Goal: Task Accomplishment & Management: Manage account settings

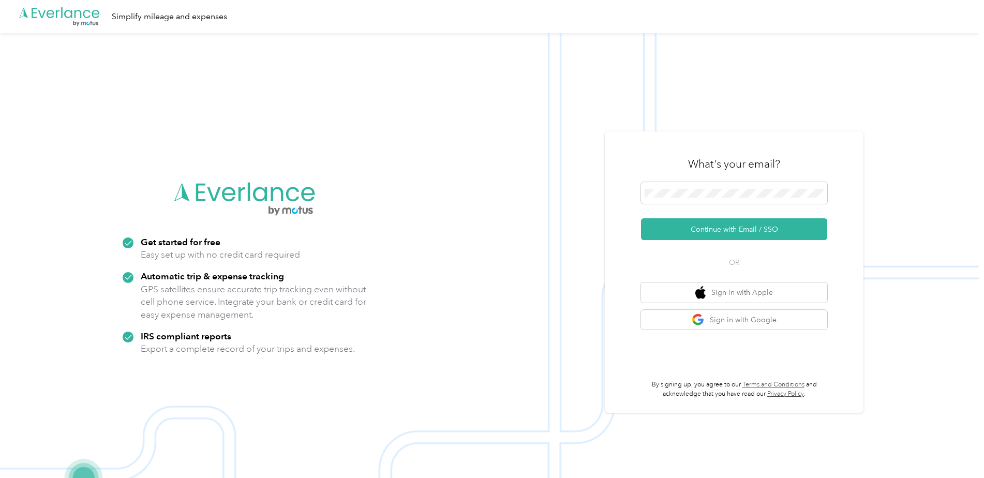
click at [745, 181] on div "What's your email?" at bounding box center [734, 164] width 186 height 36
click at [743, 187] on span at bounding box center [734, 193] width 186 height 22
click at [748, 227] on button "Continue with Email / SSO" at bounding box center [734, 229] width 186 height 22
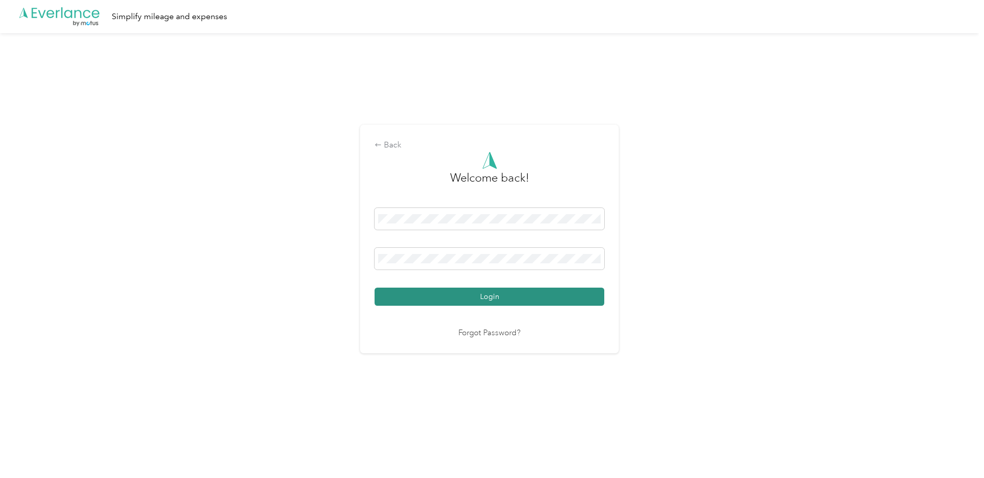
click at [576, 299] on button "Login" at bounding box center [489, 297] width 230 height 18
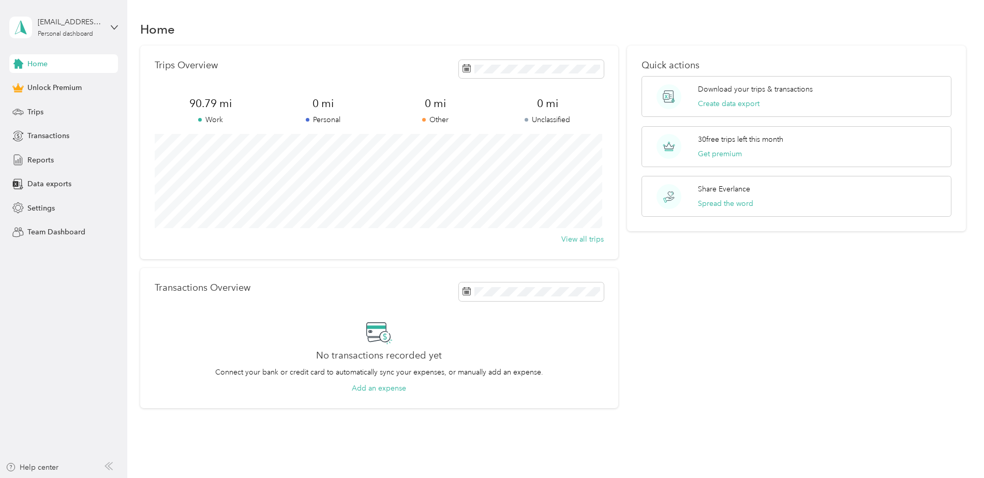
click at [292, 32] on div "Home" at bounding box center [553, 29] width 826 height 22
click at [45, 113] on div "Trips" at bounding box center [63, 111] width 109 height 19
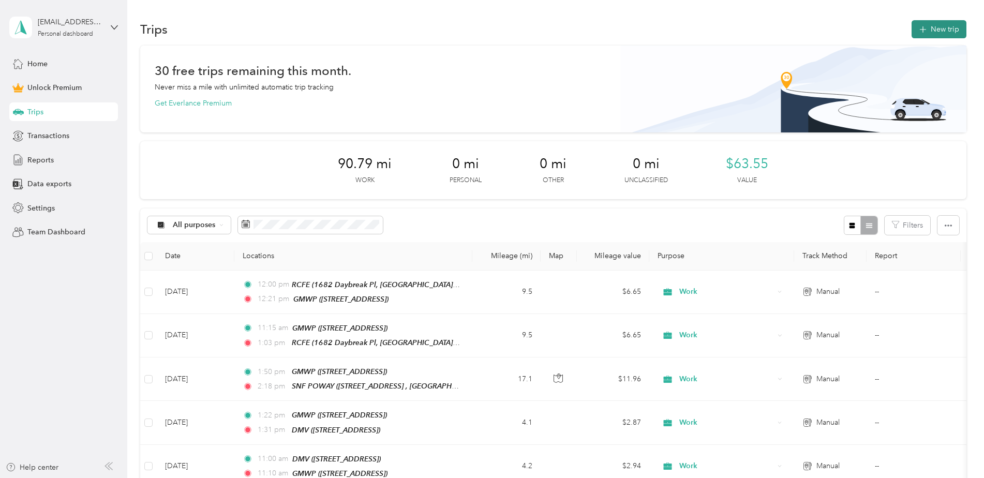
click at [921, 29] on icon "button" at bounding box center [923, 30] width 12 height 12
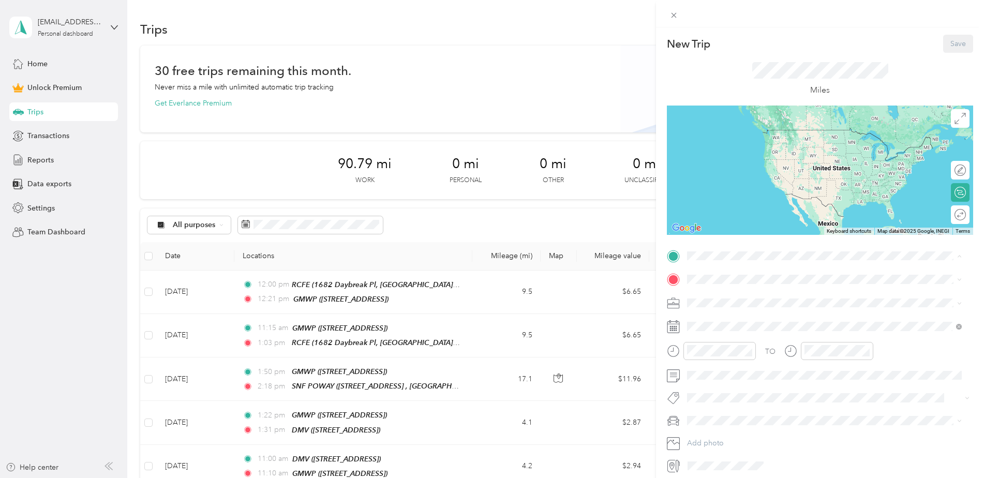
click at [732, 313] on span "1706 Descanso Ave, San Marcos, CA, United States , 92078, San Marcos, CA, Unite…" at bounding box center [740, 308] width 66 height 9
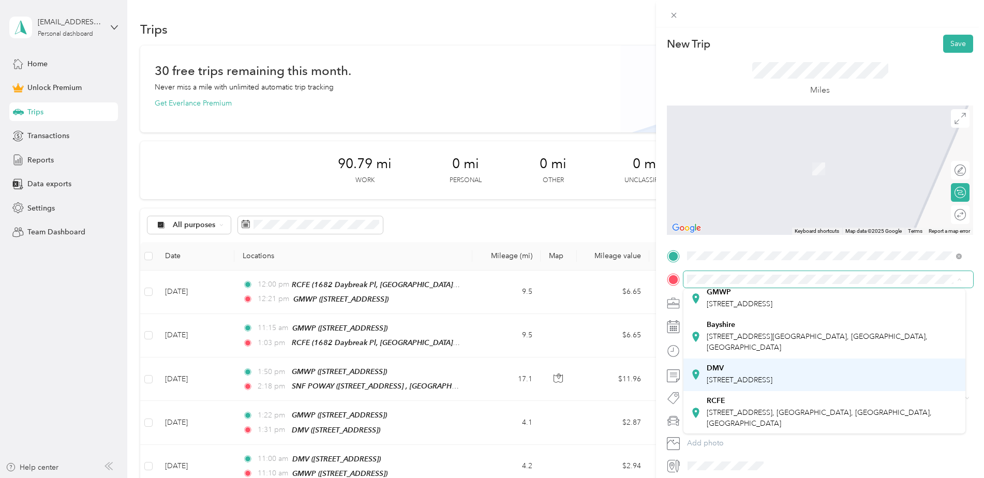
scroll to position [52, 0]
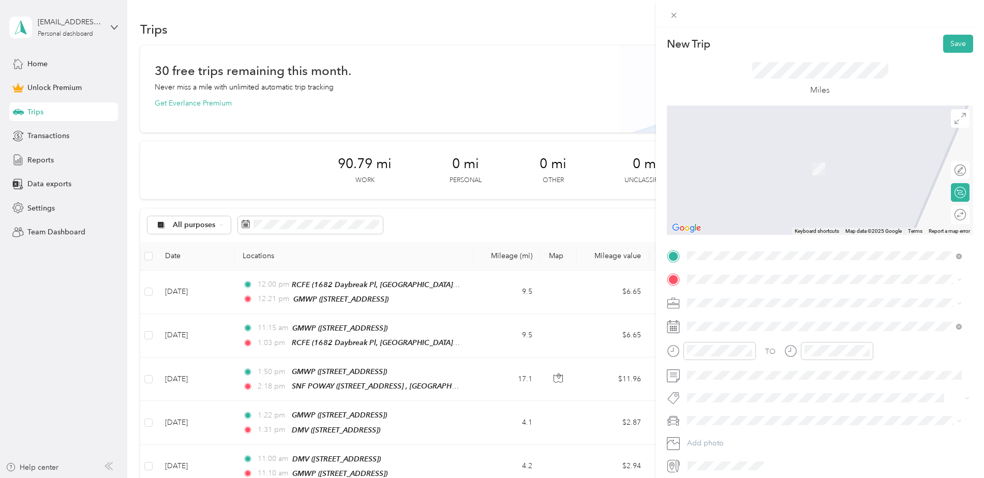
click at [815, 405] on div "RCFE 1681 Daybreak Pl, Escondido, CA, United States , 92027, Escondido, CA, Uni…" at bounding box center [832, 388] width 251 height 33
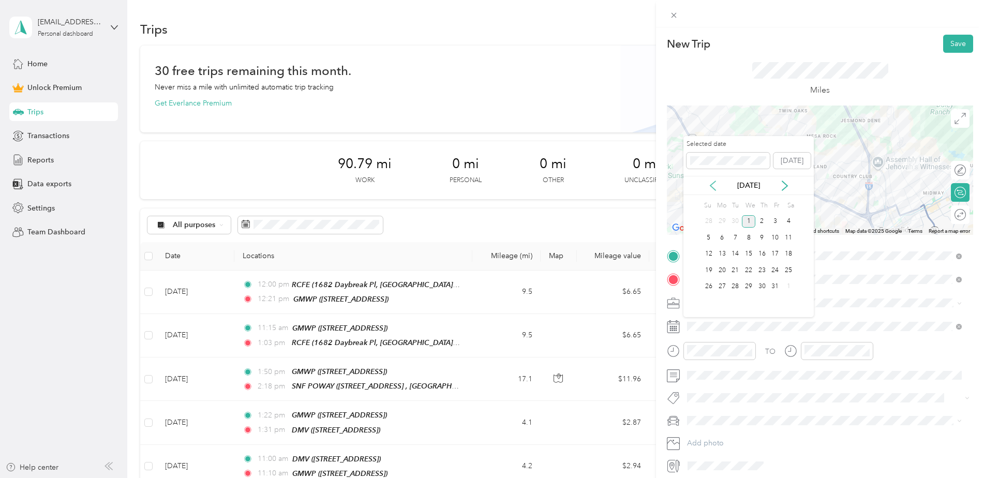
click at [714, 189] on icon at bounding box center [712, 185] width 5 height 9
click at [719, 286] on div "29" at bounding box center [721, 286] width 13 height 13
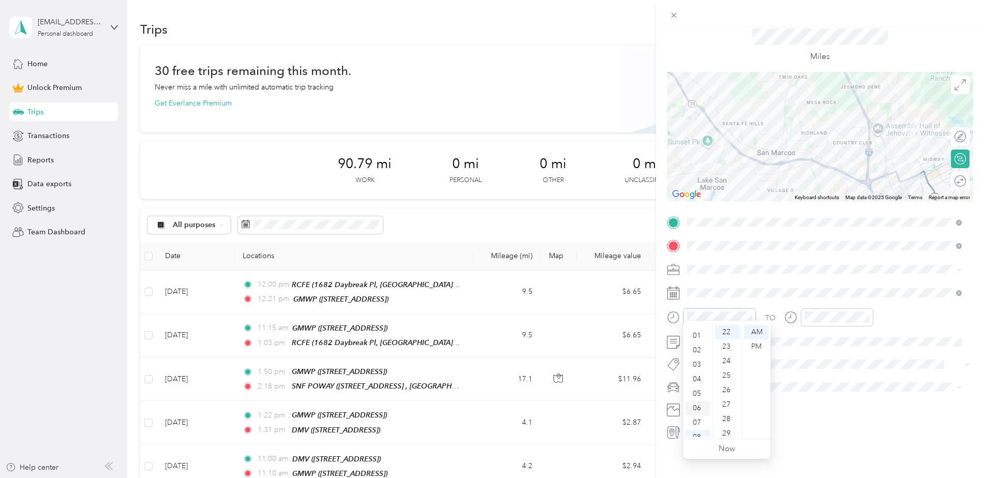
scroll to position [10, 0]
click at [698, 350] on div "02" at bounding box center [697, 350] width 25 height 14
click at [729, 425] on div "50" at bounding box center [727, 427] width 25 height 14
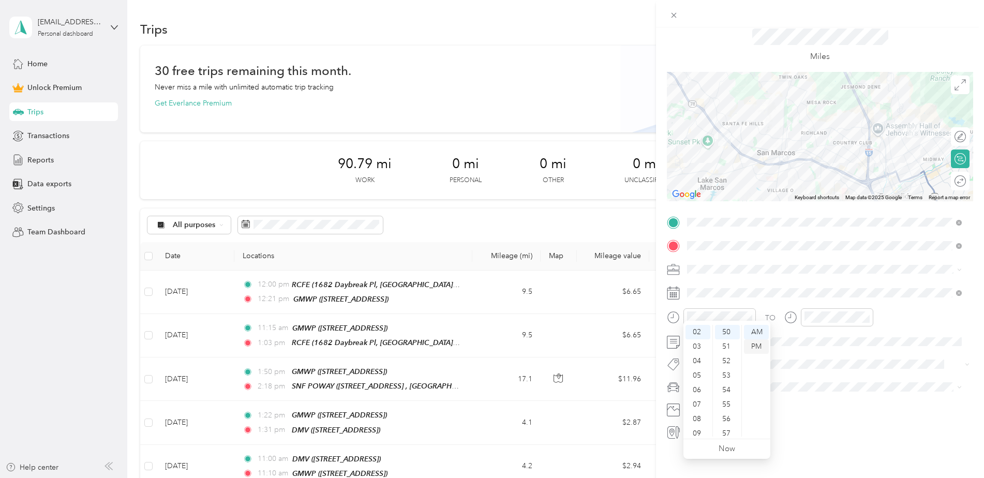
click at [759, 343] on div "PM" at bounding box center [756, 346] width 25 height 14
click at [829, 315] on div at bounding box center [837, 317] width 72 height 18
click at [813, 363] on div "03" at bounding box center [814, 365] width 25 height 14
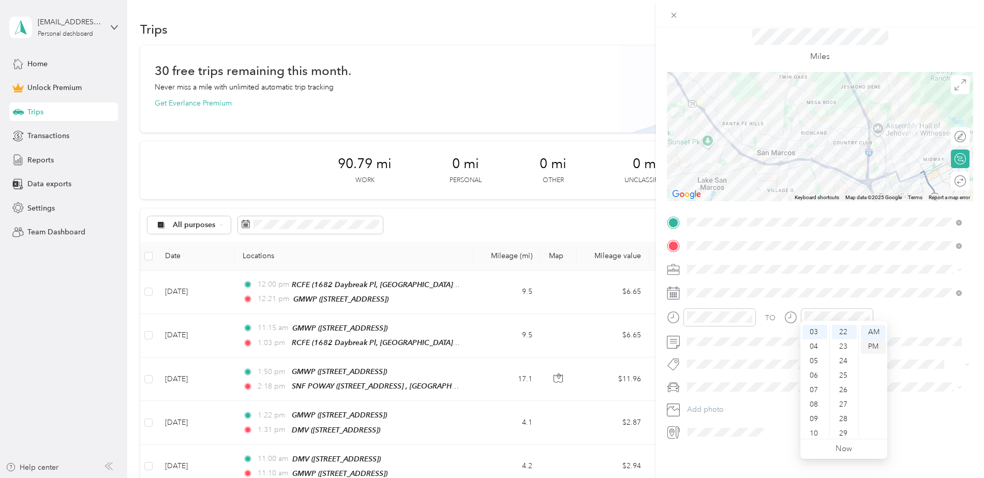
click at [869, 342] on div "PM" at bounding box center [873, 346] width 25 height 14
click at [842, 370] on div "17" at bounding box center [844, 363] width 25 height 14
click at [706, 282] on li "Work" at bounding box center [824, 280] width 282 height 18
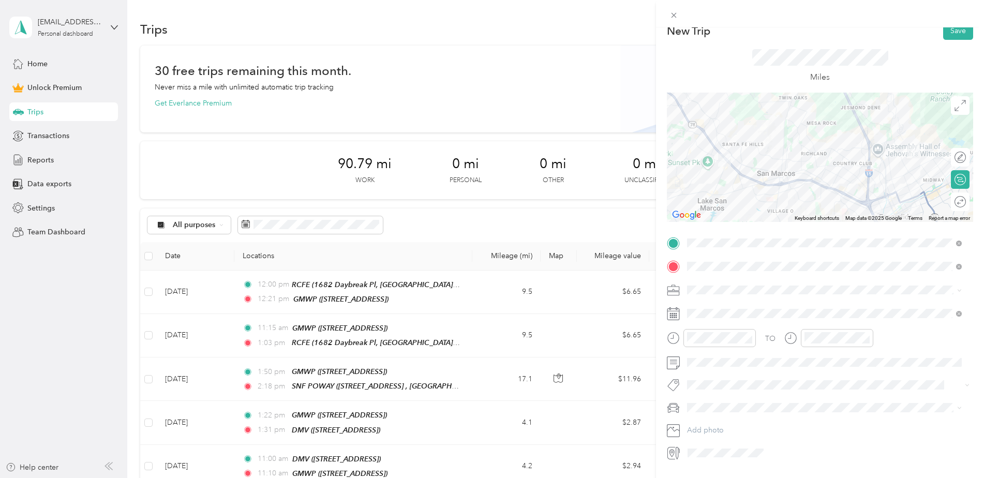
scroll to position [0, 0]
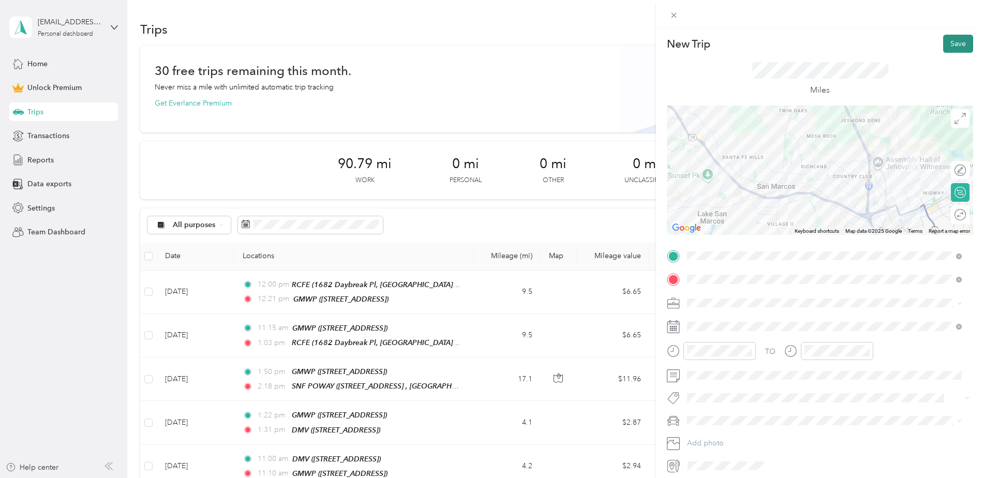
click at [955, 47] on button "Save" at bounding box center [958, 44] width 30 height 18
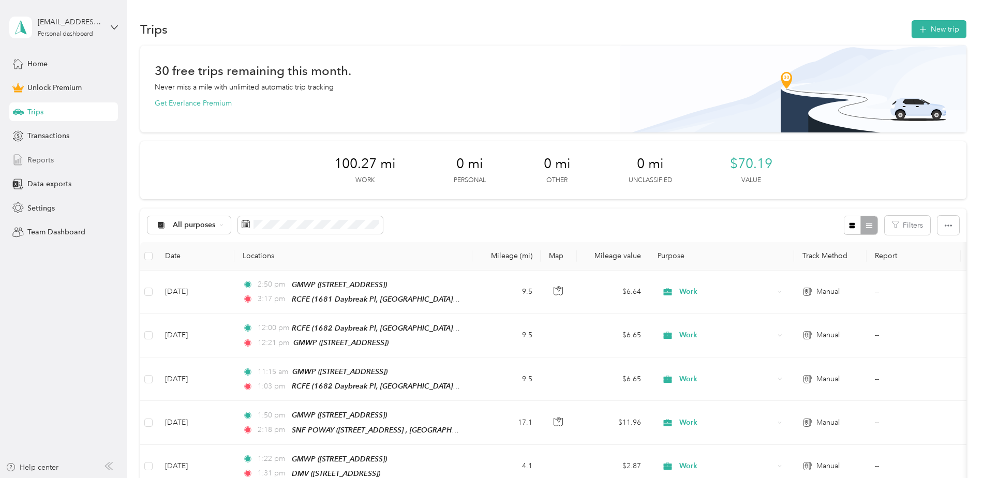
click at [45, 158] on span "Reports" at bounding box center [40, 160] width 26 height 11
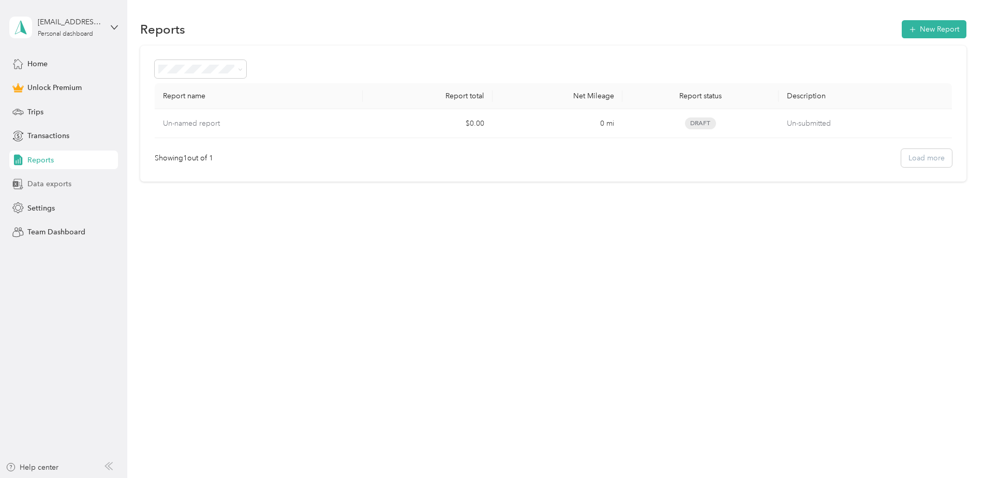
click at [57, 182] on span "Data exports" at bounding box center [49, 183] width 44 height 11
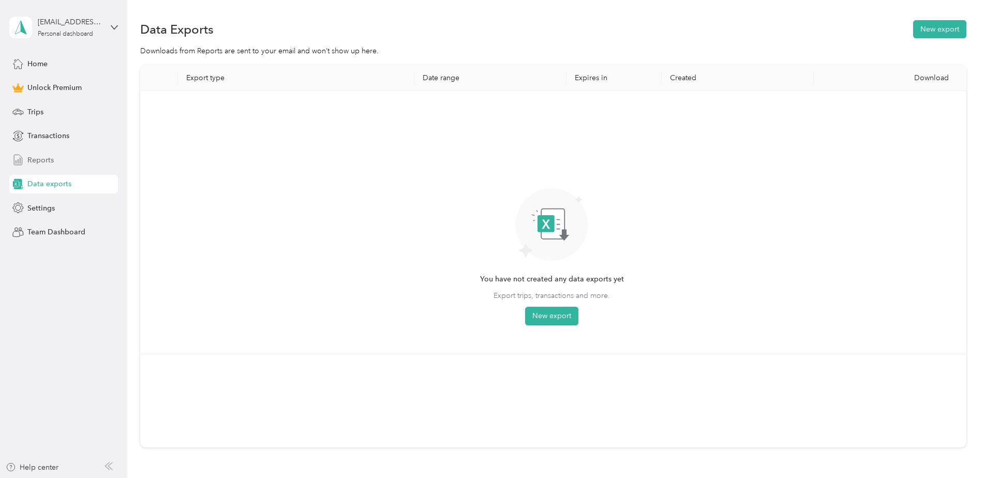
click at [67, 158] on div "Reports" at bounding box center [63, 160] width 109 height 19
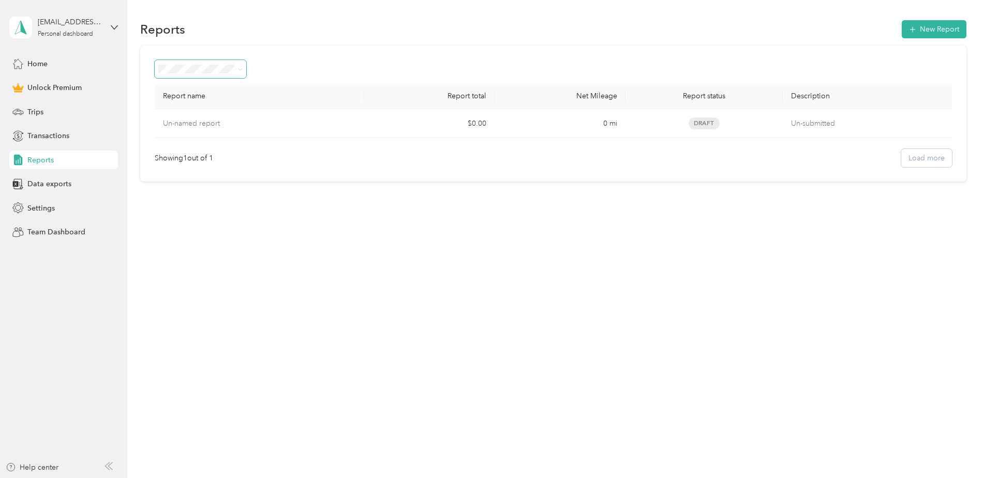
click at [236, 65] on span at bounding box center [238, 69] width 8 height 11
click at [925, 32] on button "New Report" at bounding box center [934, 29] width 65 height 18
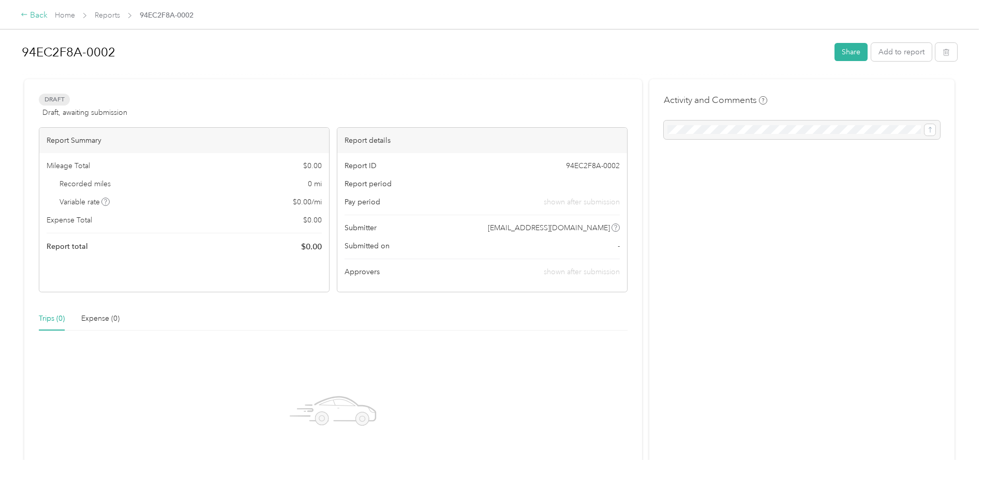
click at [24, 11] on div "Back" at bounding box center [34, 15] width 27 height 12
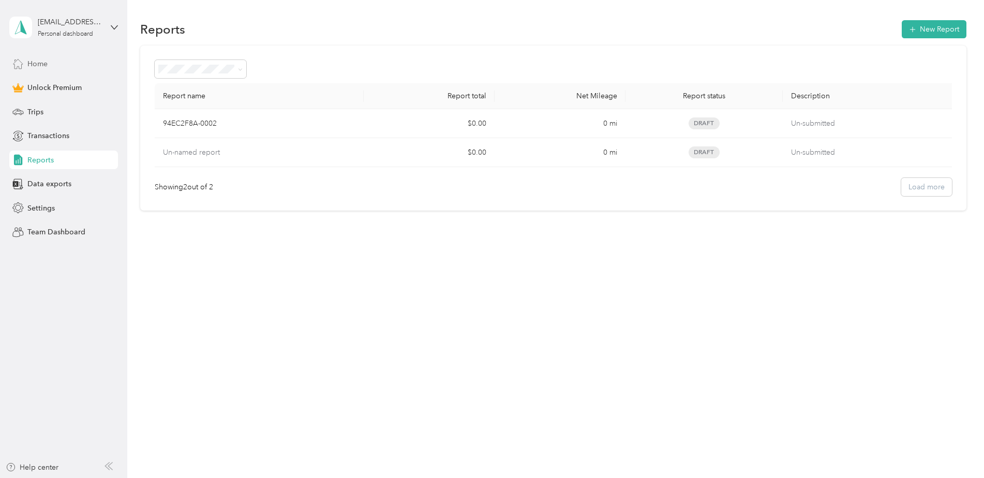
click at [46, 66] on span "Home" at bounding box center [37, 63] width 20 height 11
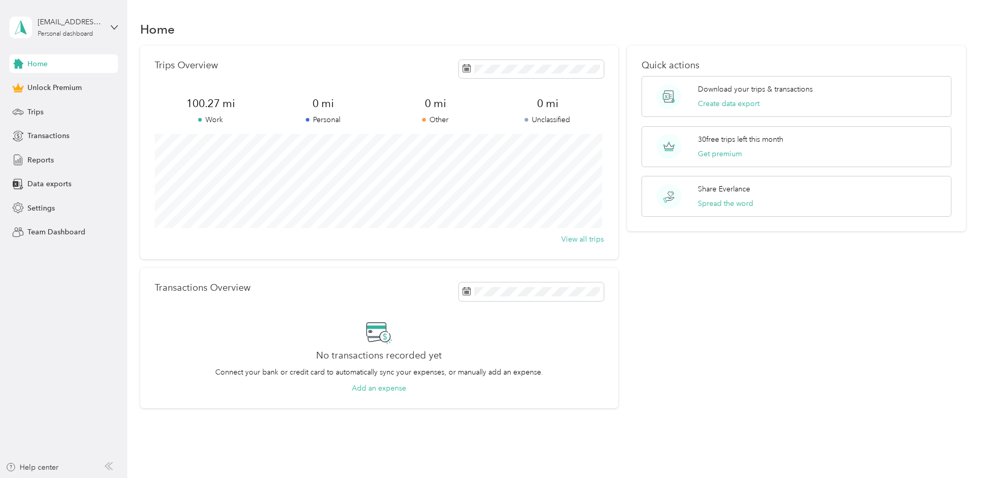
click at [302, 89] on div "Trips Overview 100.27 mi Work 0 mi Personal 0 mi Other 0 mi Unclassified View a…" at bounding box center [379, 153] width 478 height 214
click at [29, 158] on span "Reports" at bounding box center [40, 160] width 26 height 11
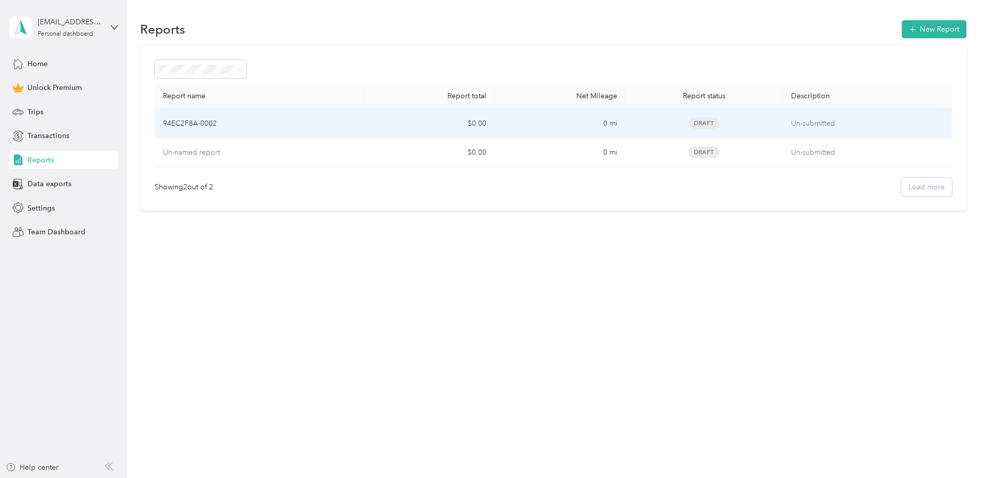
click at [329, 123] on div "94EC2F8A-0002" at bounding box center [259, 123] width 193 height 11
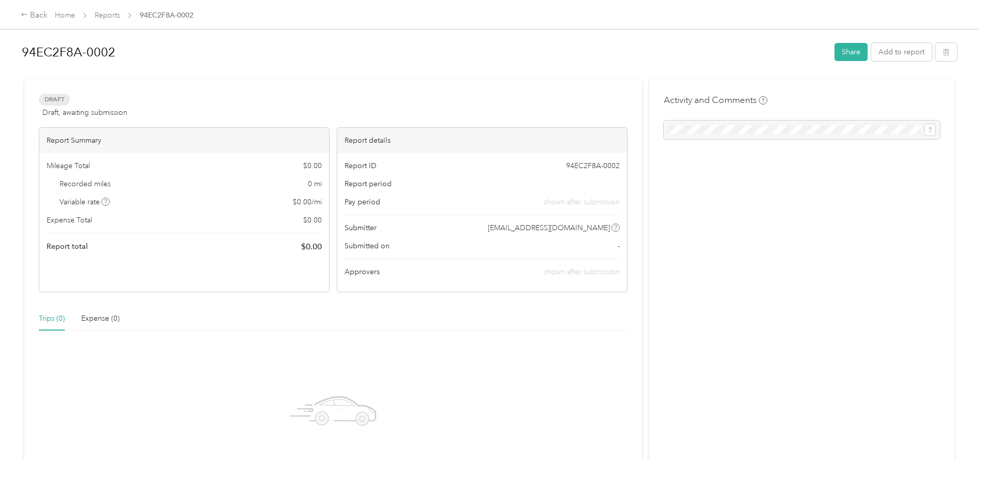
click at [696, 132] on div at bounding box center [802, 130] width 276 height 19
click at [902, 56] on button "Add to report" at bounding box center [901, 52] width 61 height 18
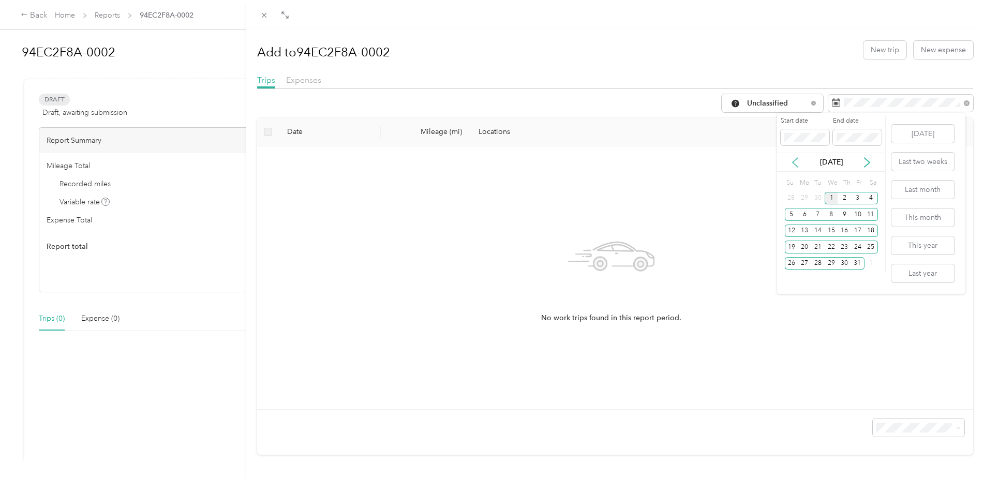
click at [791, 161] on icon at bounding box center [795, 162] width 10 height 10
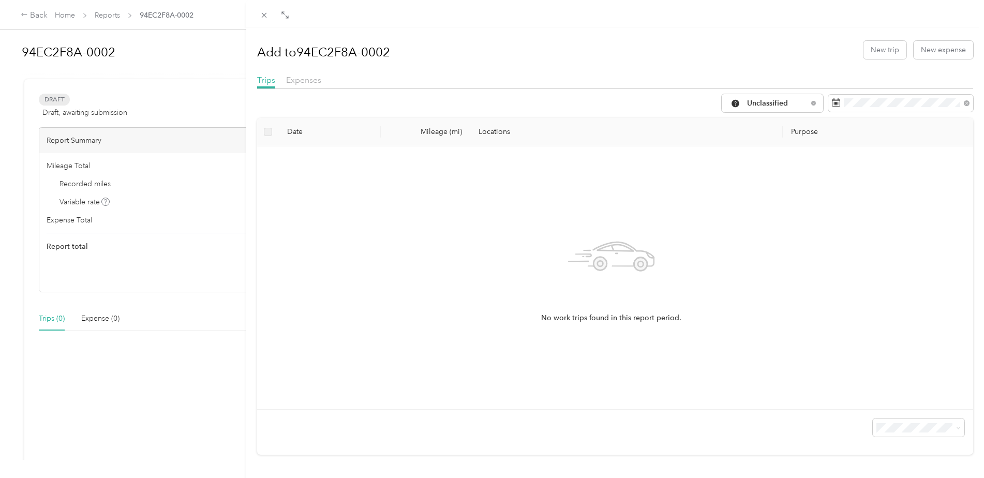
click at [692, 188] on div "No work trips found in this report period." at bounding box center [611, 278] width 692 height 246
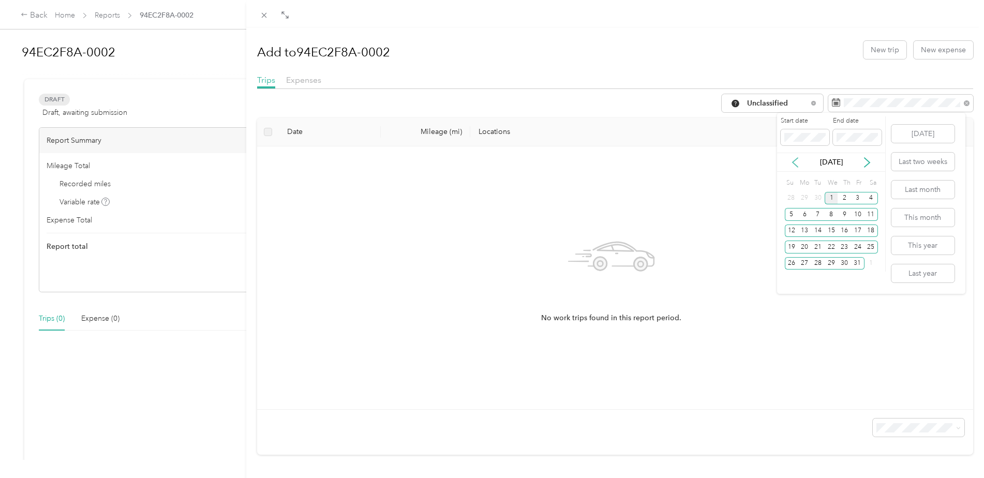
click at [796, 159] on icon at bounding box center [794, 162] width 5 height 9
click at [806, 198] on div "1" at bounding box center [804, 198] width 13 height 13
click at [820, 262] on div "30" at bounding box center [817, 263] width 13 height 13
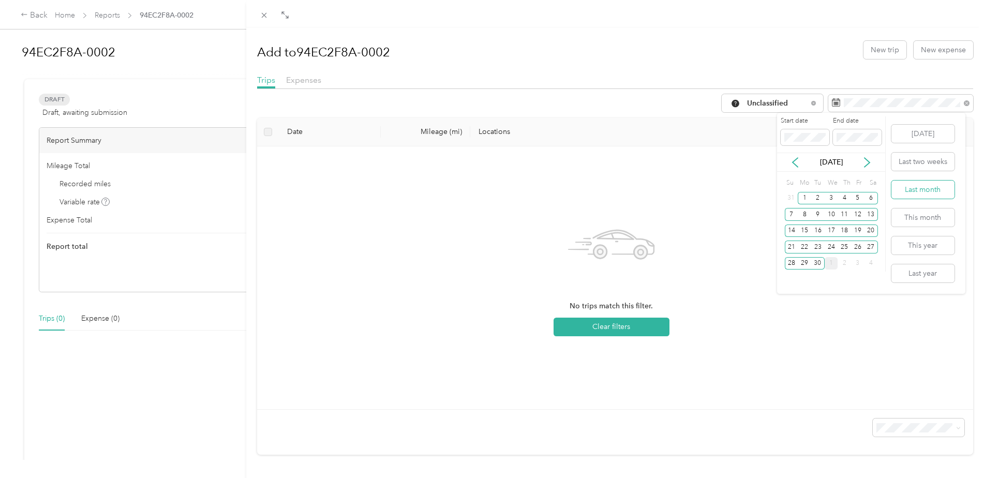
click at [916, 194] on button "Last month" at bounding box center [922, 190] width 63 height 18
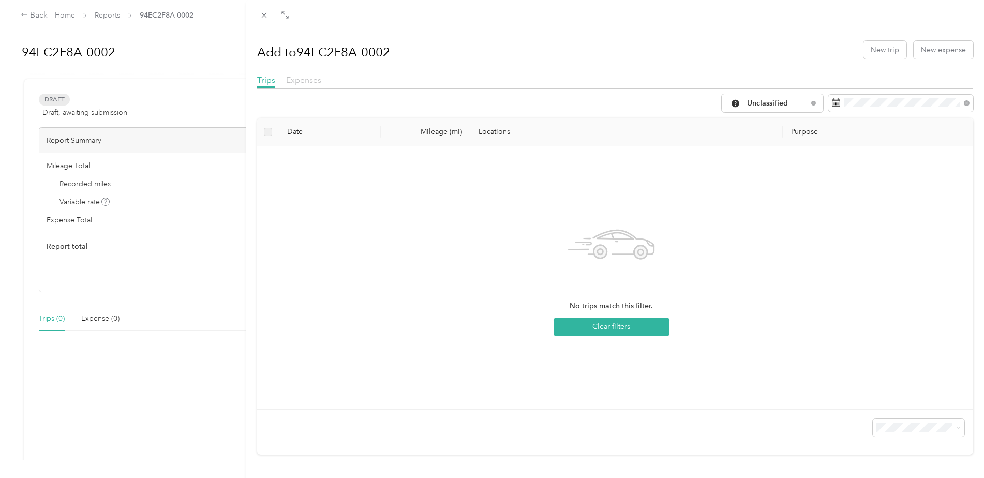
click at [294, 81] on span "Expenses" at bounding box center [303, 80] width 35 height 10
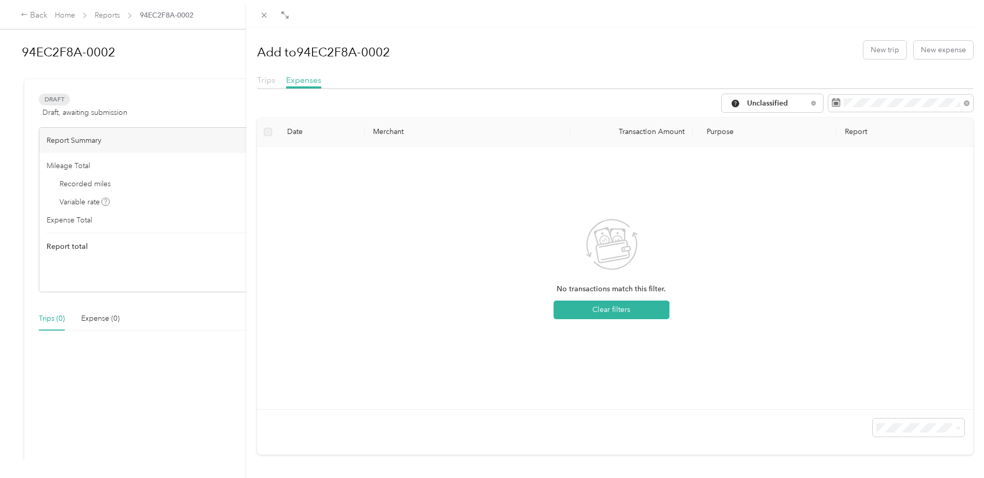
click at [273, 75] on span "Trips" at bounding box center [266, 80] width 18 height 10
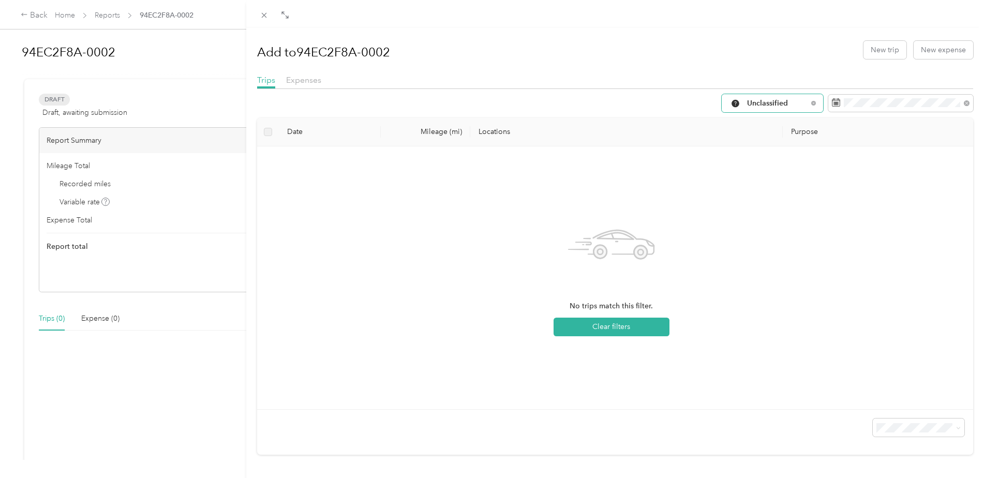
click at [757, 101] on span "Unclassified" at bounding box center [777, 103] width 61 height 7
click at [747, 155] on span "Work" at bounding box center [773, 158] width 69 height 11
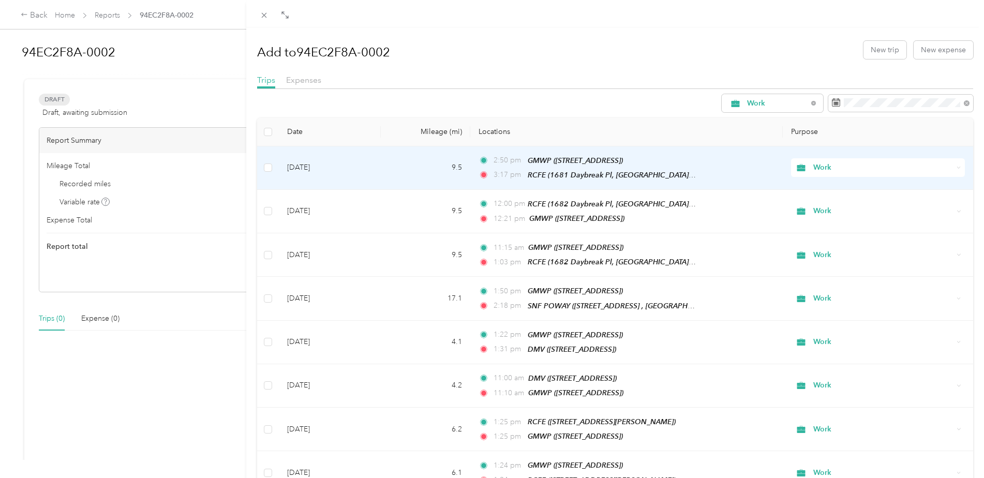
click at [377, 161] on td "[DATE]" at bounding box center [330, 167] width 102 height 43
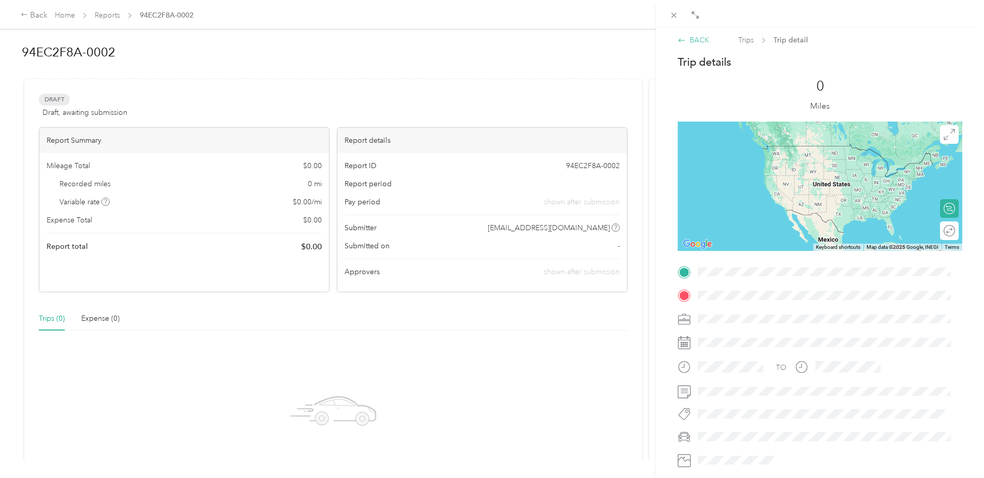
click at [678, 42] on icon at bounding box center [682, 40] width 8 height 8
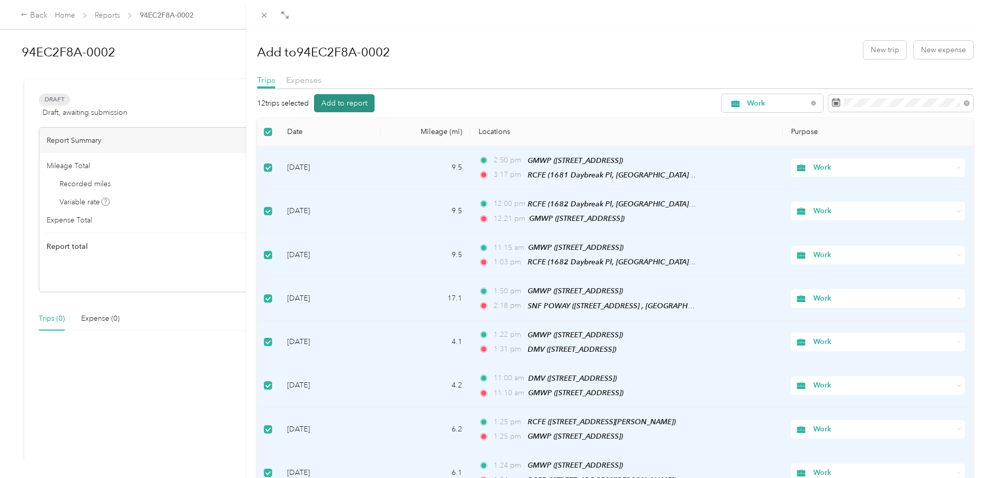
click at [356, 101] on button "Add to report" at bounding box center [344, 103] width 61 height 18
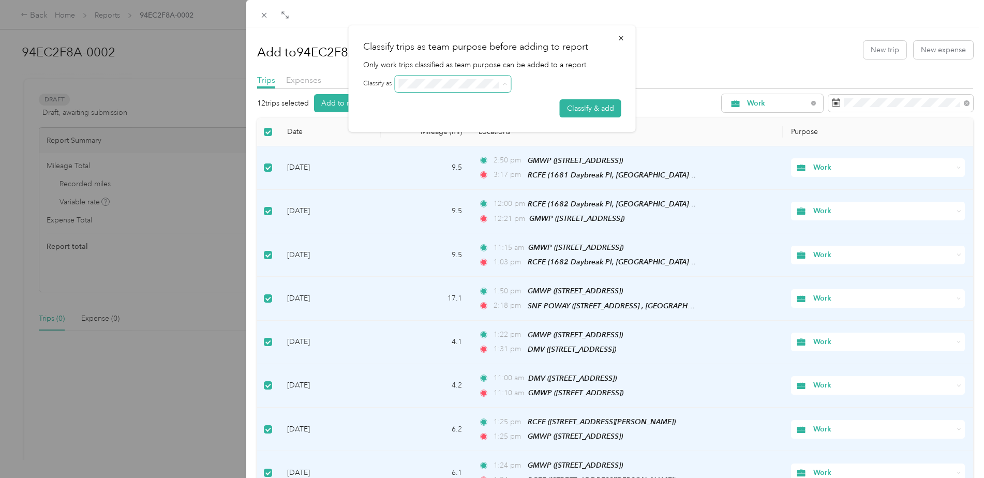
click at [508, 83] on span at bounding box center [453, 84] width 116 height 17
click at [576, 107] on button "Classify & add" at bounding box center [591, 108] width 62 height 18
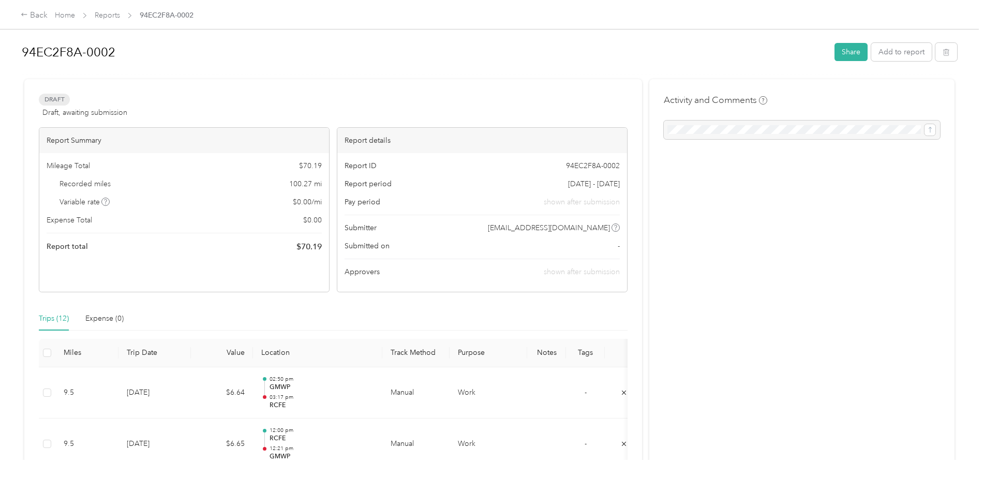
click at [243, 182] on div "Recorded miles 100.27 mi" at bounding box center [184, 183] width 275 height 11
click at [109, 108] on span "Draft, awaiting submission" at bounding box center [84, 112] width 85 height 11
click at [574, 269] on span "shown after submission" at bounding box center [582, 271] width 76 height 9
drag, startPoint x: 574, startPoint y: 269, endPoint x: 505, endPoint y: 273, distance: 69.4
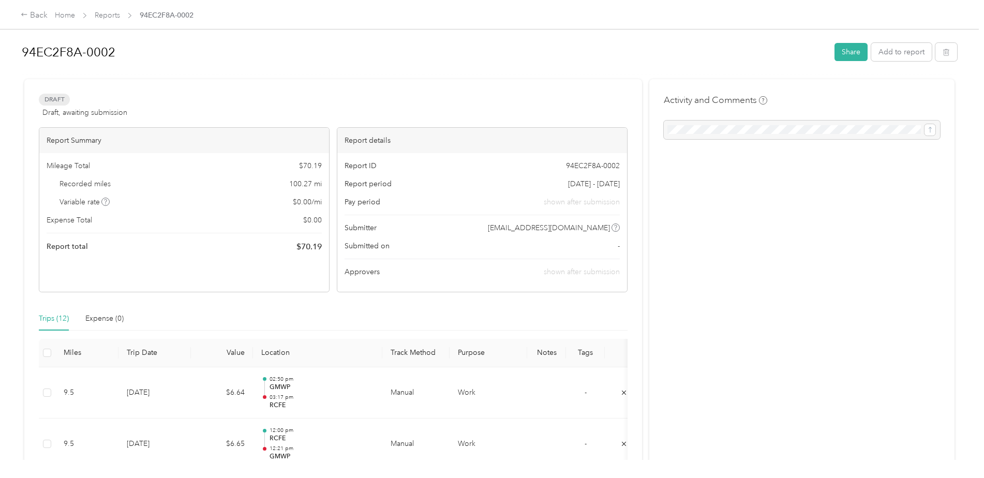
click at [505, 273] on div "Approvers shown after submission" at bounding box center [481, 271] width 275 height 11
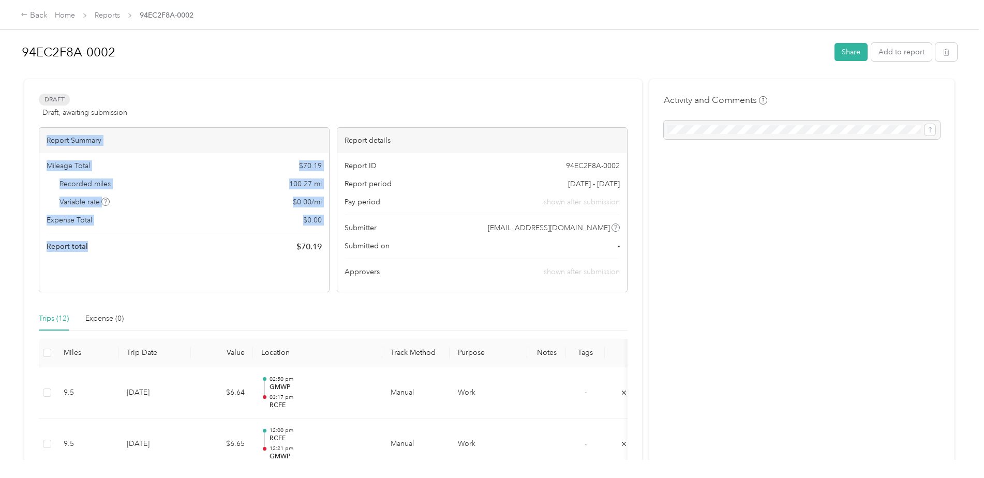
drag, startPoint x: 47, startPoint y: 146, endPoint x: 93, endPoint y: 247, distance: 110.6
click at [93, 247] on div "Report Summary Mileage Total $ 70.19 Recorded miles 100.27 mi Variable rate $ 0…" at bounding box center [184, 209] width 291 height 165
drag, startPoint x: 93, startPoint y: 247, endPoint x: 219, endPoint y: 158, distance: 154.4
click at [219, 158] on div "Mileage Total $ 70.19 Recorded miles 100.27 mi Variable rate $ 0.00 / mi Expens…" at bounding box center [184, 206] width 290 height 107
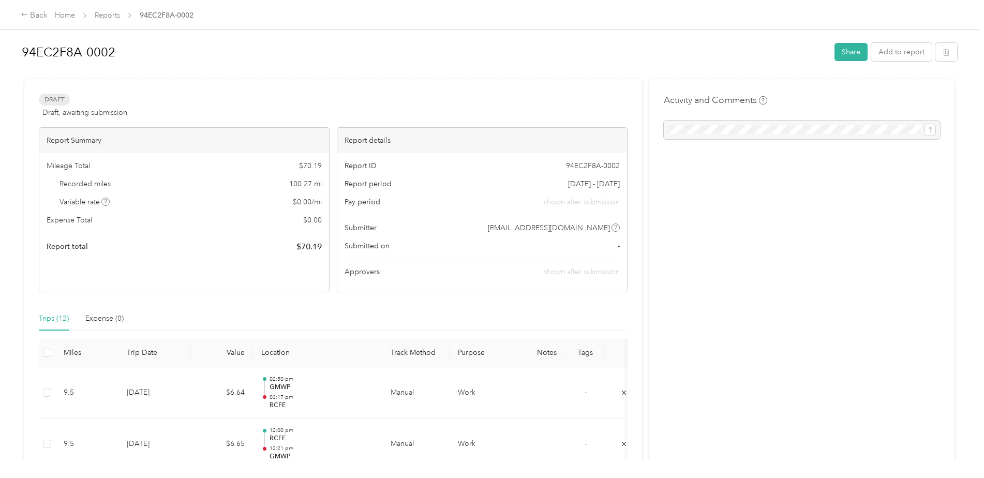
click at [949, 111] on div "94EC2F8A-0002 Share Add to report Draft Draft, awaiting submission View activit…" at bounding box center [489, 230] width 979 height 460
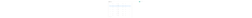
scroll to position [569, 0]
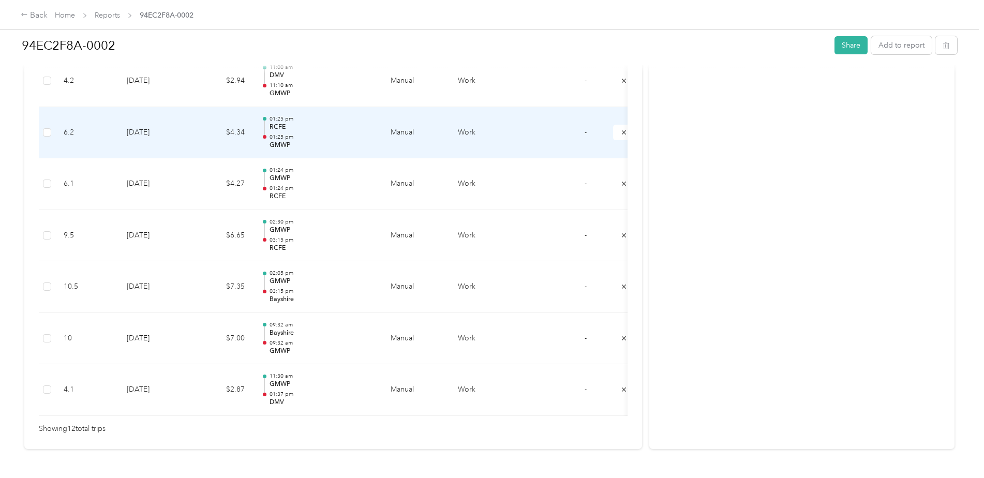
click at [322, 141] on p "GMWP" at bounding box center [321, 145] width 104 height 9
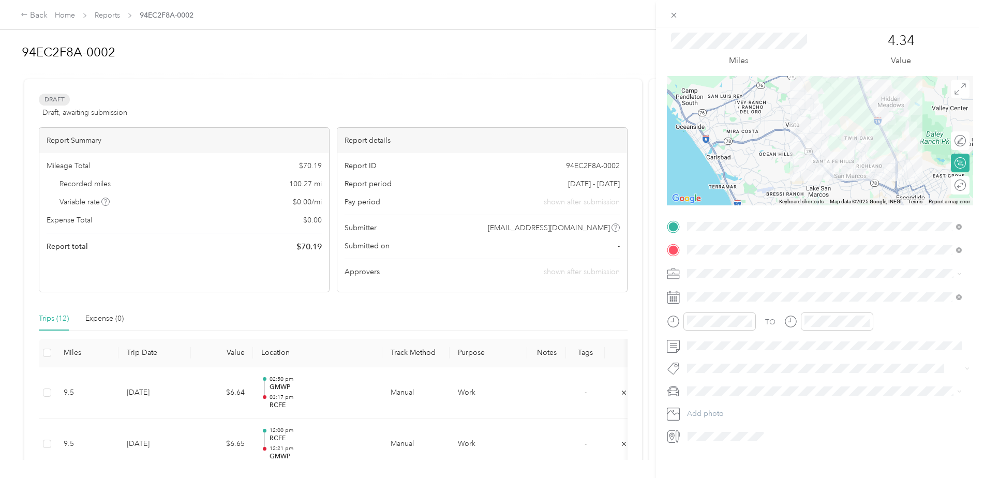
scroll to position [41, 0]
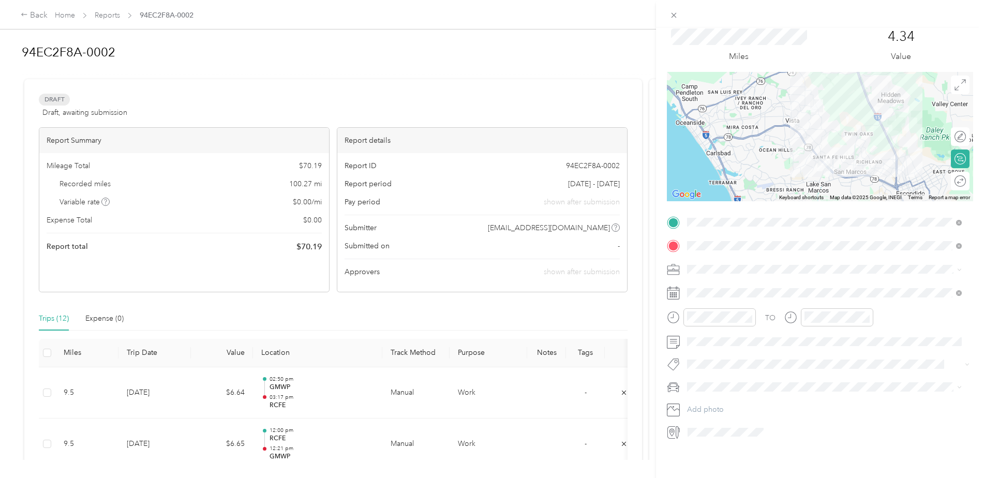
click at [623, 352] on div "Trip details Save This trip cannot be edited because it is either under review,…" at bounding box center [492, 239] width 984 height 478
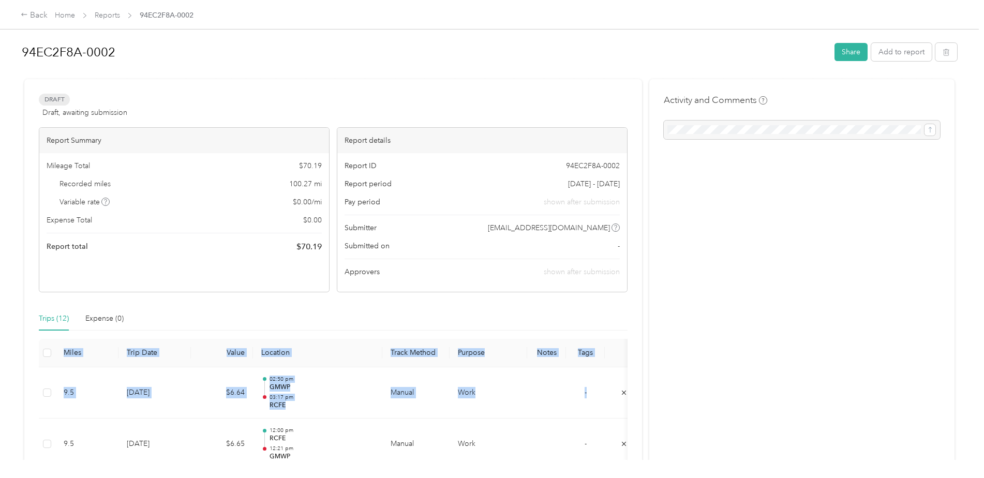
drag, startPoint x: 630, startPoint y: 329, endPoint x: 636, endPoint y: 369, distance: 40.7
drag, startPoint x: 636, startPoint y: 369, endPoint x: 565, endPoint y: 314, distance: 89.5
click at [565, 314] on div "Trips (12) Expense (0)" at bounding box center [333, 319] width 589 height 24
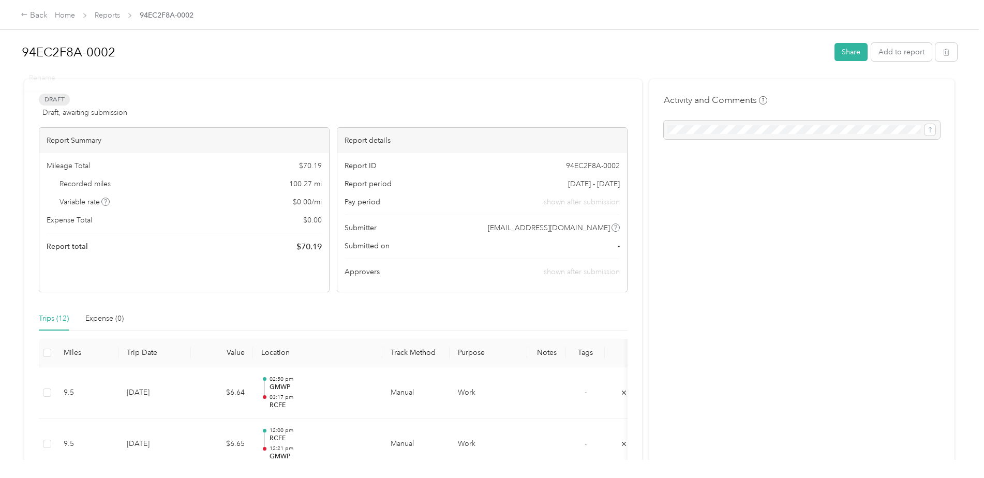
click at [494, 36] on div "94EC2F8A-0002 Share Add to report" at bounding box center [489, 54] width 935 height 36
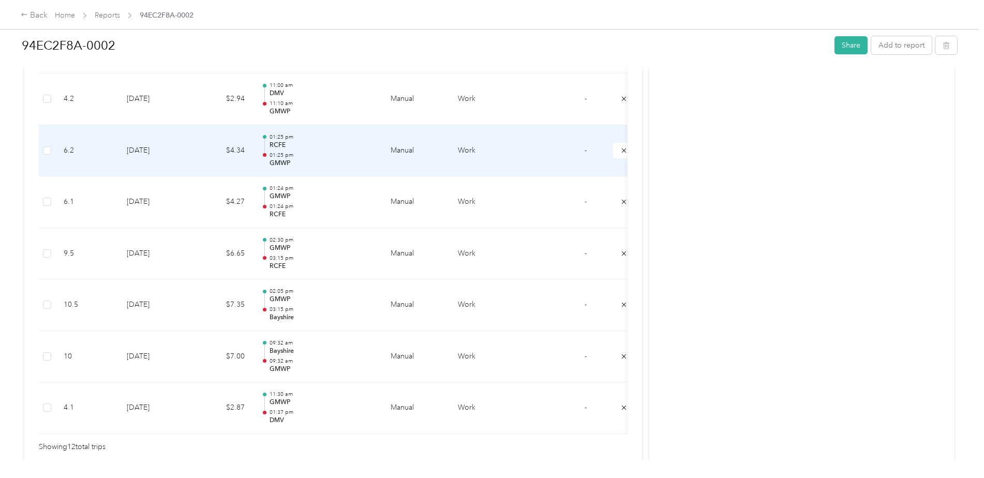
scroll to position [569, 0]
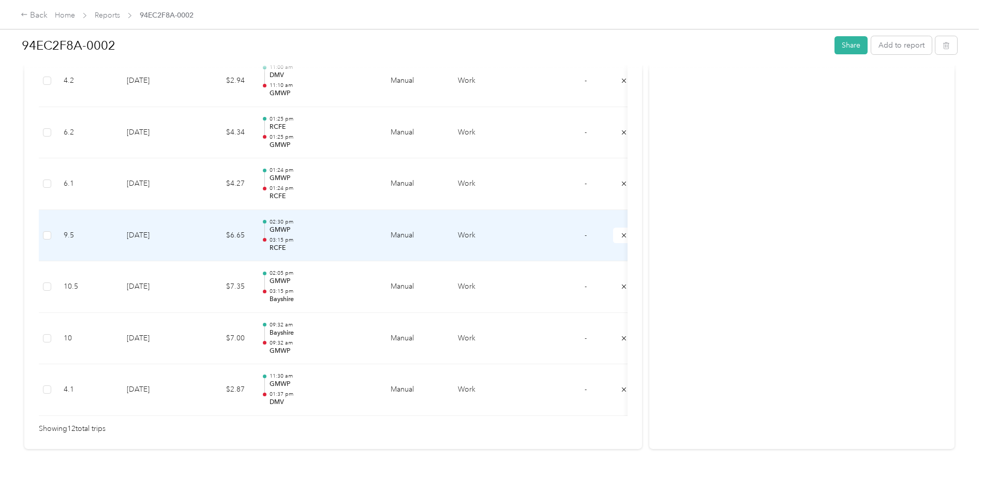
click at [302, 228] on p "GMWP" at bounding box center [321, 230] width 104 height 9
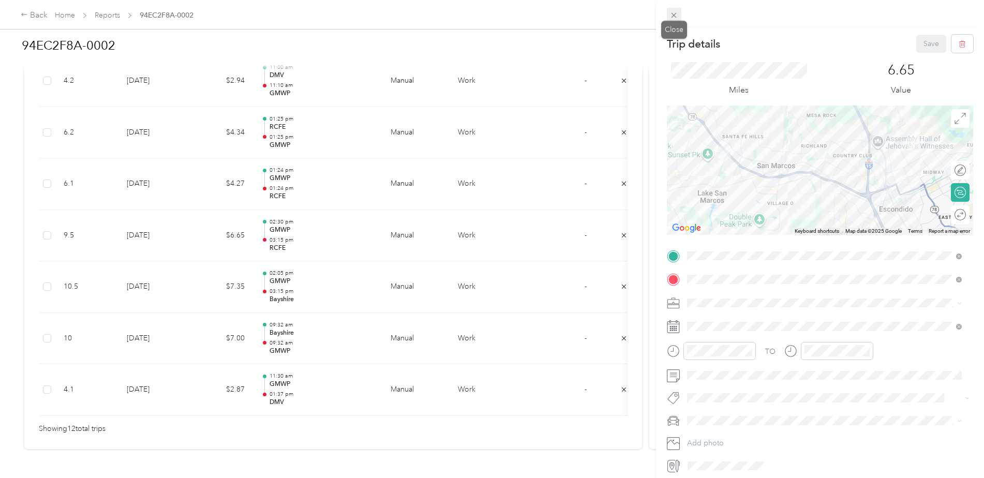
click at [670, 14] on icon at bounding box center [673, 15] width 9 height 9
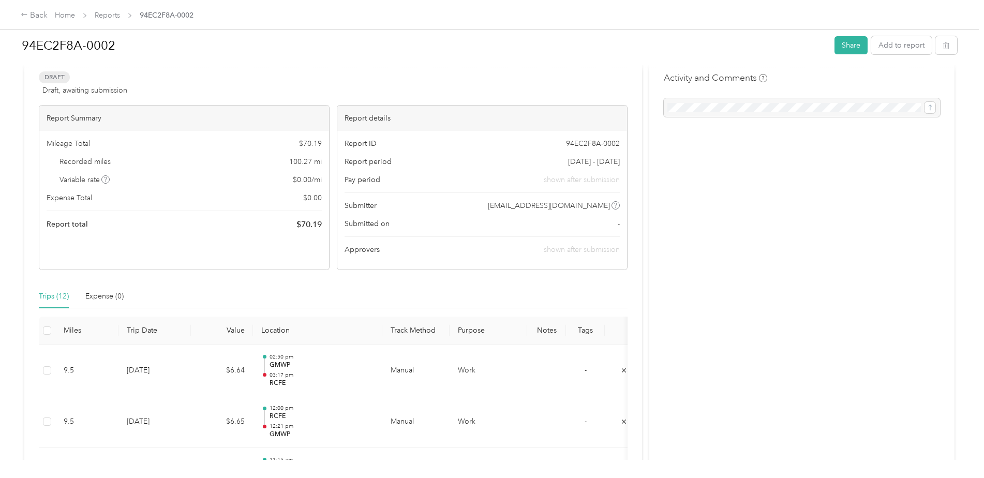
scroll to position [0, 0]
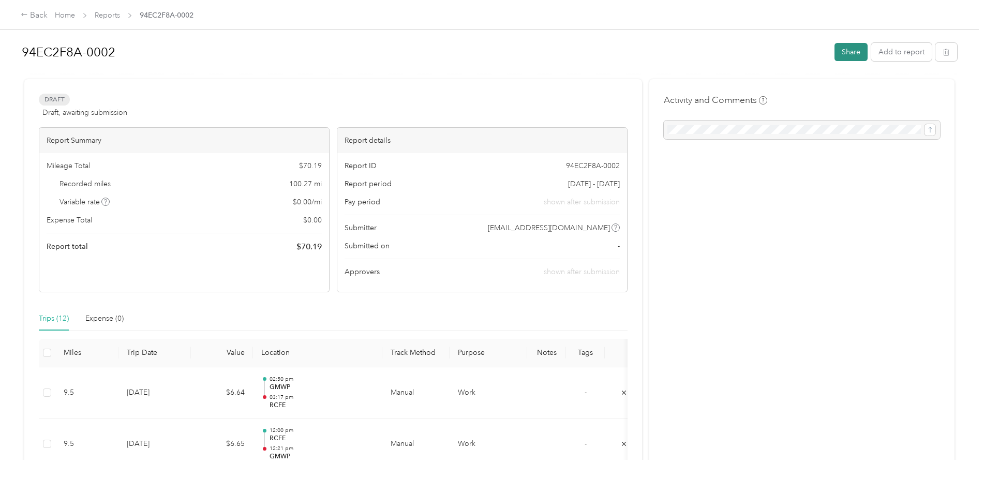
click at [850, 55] on button "Share" at bounding box center [850, 52] width 33 height 18
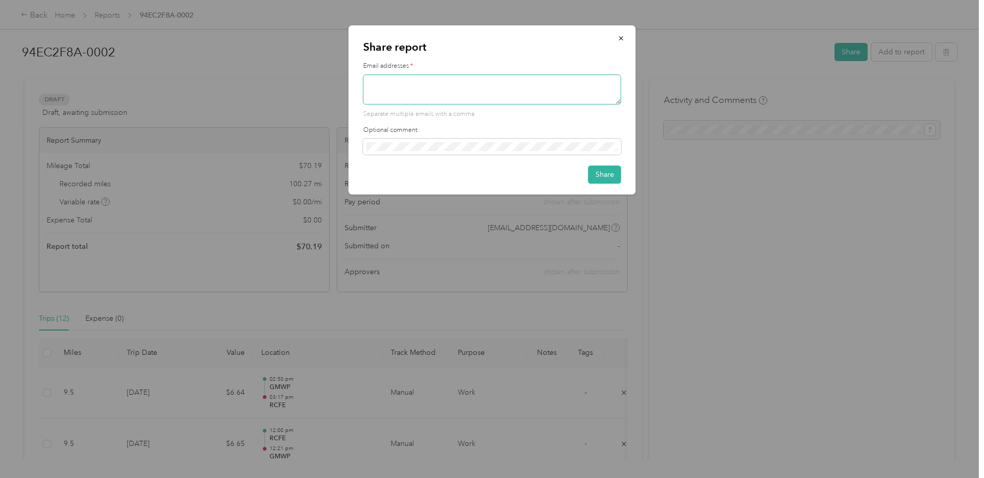
click at [470, 91] on textarea at bounding box center [492, 89] width 258 height 30
click at [622, 30] on button "button" at bounding box center [621, 38] width 22 height 18
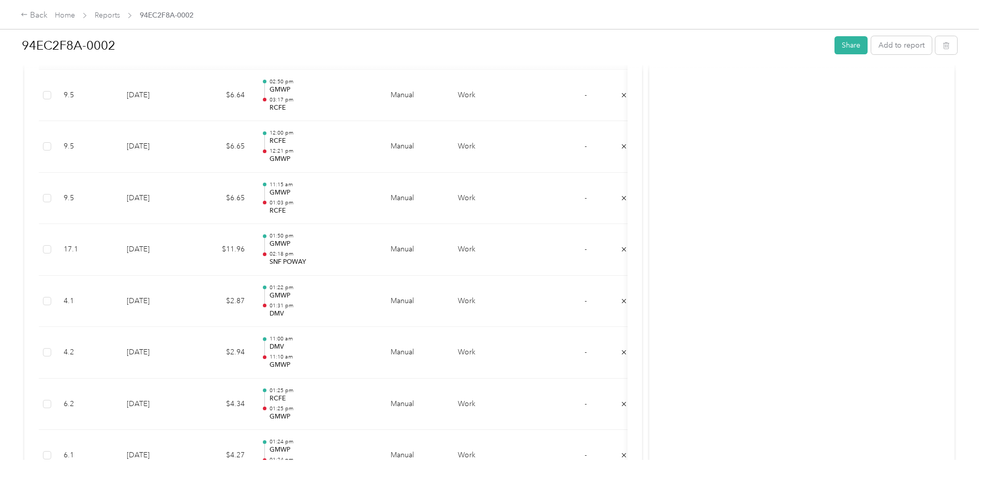
scroll to position [299, 0]
click at [842, 203] on div "Activity and Comments" at bounding box center [801, 249] width 305 height 939
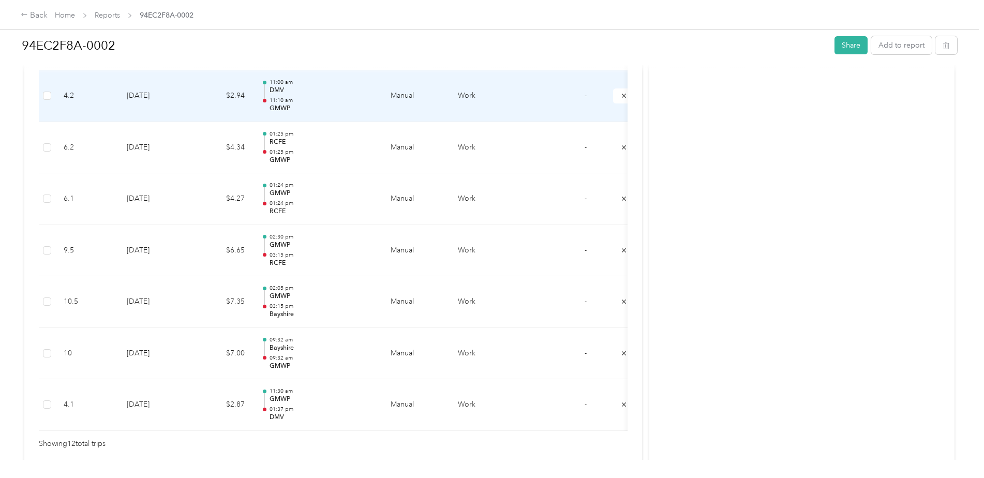
scroll to position [558, 0]
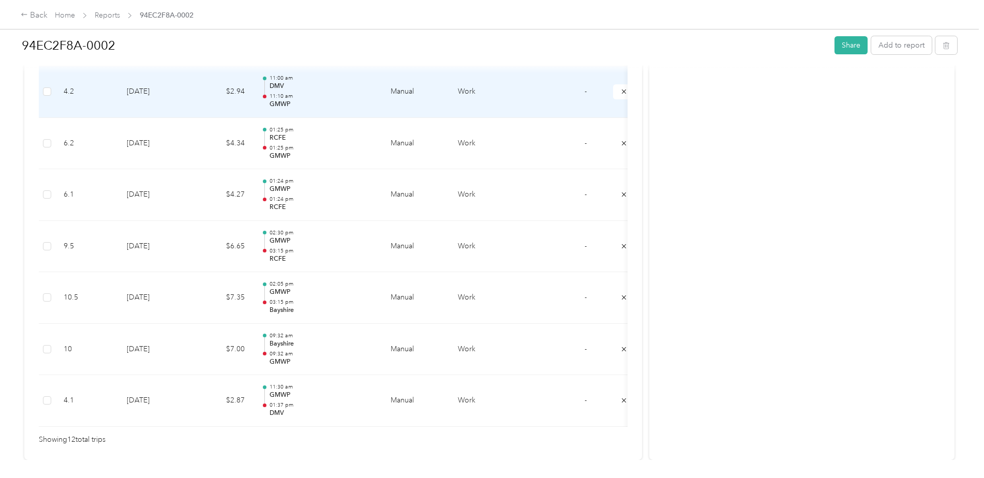
click at [338, 99] on p "11:10 am" at bounding box center [321, 96] width 104 height 7
